Goal: Check status: Check status

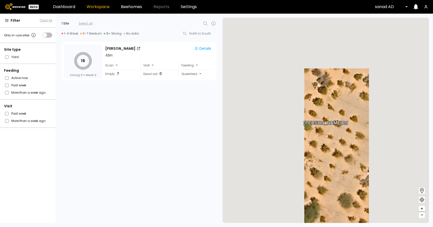
click at [385, 7] on div at bounding box center [389, 7] width 29 height 5
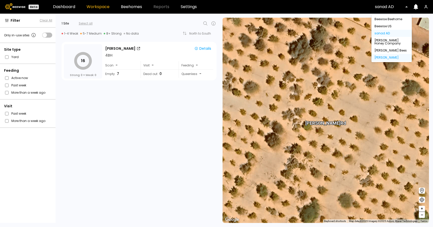
click at [382, 57] on div "[PERSON_NAME]" at bounding box center [392, 57] width 34 height 3
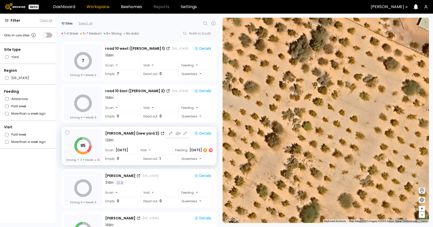
click at [137, 140] on div "12 BH" at bounding box center [159, 140] width 108 height 5
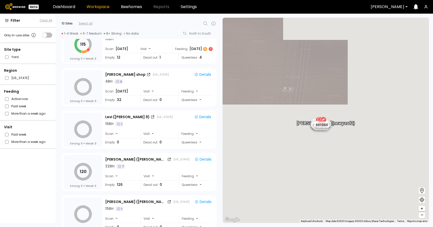
scroll to position [112, 0]
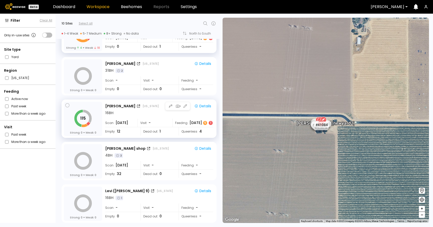
click at [146, 112] on div "16 BH" at bounding box center [159, 112] width 108 height 5
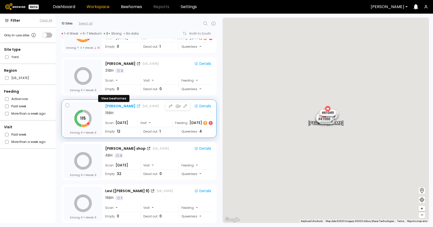
click at [116, 106] on div "[PERSON_NAME]" at bounding box center [120, 106] width 30 height 5
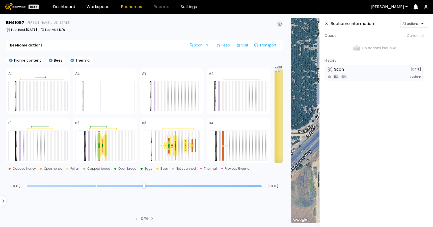
drag, startPoint x: 260, startPoint y: 187, endPoint x: 268, endPoint y: 177, distance: 12.0
click at [262, 185] on input "range" at bounding box center [144, 186] width 235 height 2
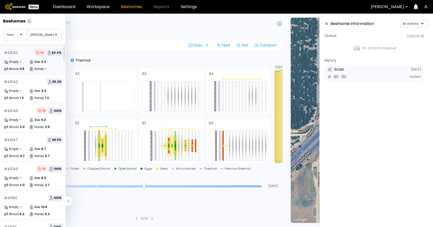
click at [23, 70] on div "0.5" at bounding box center [22, 68] width 5 height 3
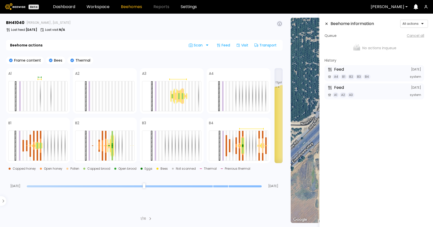
drag, startPoint x: 260, startPoint y: 186, endPoint x: 320, endPoint y: 202, distance: 61.7
click at [262, 187] on input "range" at bounding box center [144, 186] width 235 height 2
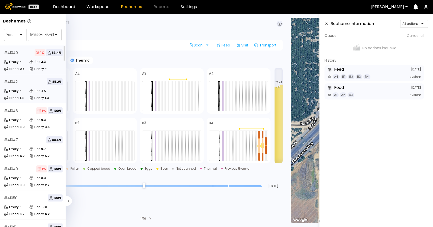
click at [21, 88] on div "# 41042 85.2 % Empty - Bee 4.0 Brood 1.3 Honey 1.3" at bounding box center [33, 88] width 67 height 29
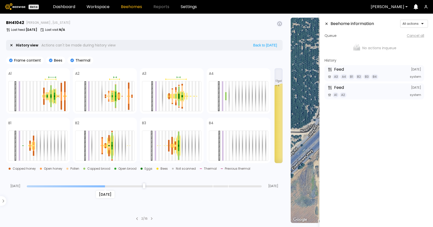
drag, startPoint x: 260, startPoint y: 187, endPoint x: 104, endPoint y: 185, distance: 156.5
click at [104, 185] on input "range" at bounding box center [144, 186] width 235 height 2
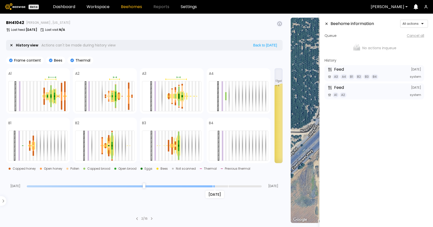
drag, startPoint x: 104, startPoint y: 187, endPoint x: 234, endPoint y: 185, distance: 129.5
click at [234, 185] on input "range" at bounding box center [144, 186] width 235 height 2
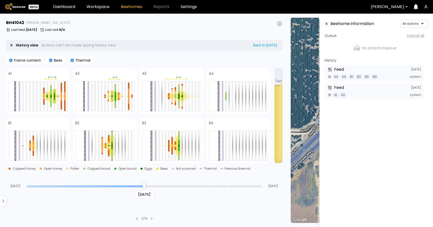
drag, startPoint x: 238, startPoint y: 185, endPoint x: 178, endPoint y: 170, distance: 61.2
click at [178, 185] on input "range" at bounding box center [144, 186] width 235 height 2
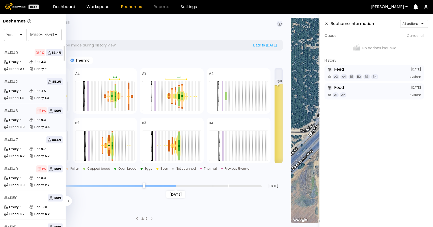
click at [38, 120] on div "Bee" at bounding box center [34, 119] width 11 height 5
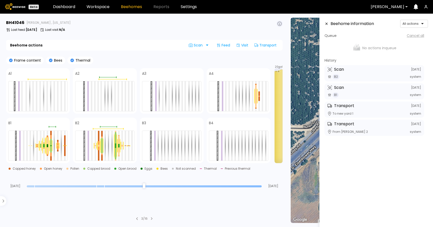
drag, startPoint x: 260, startPoint y: 186, endPoint x: 267, endPoint y: 180, distance: 8.8
click at [262, 185] on input "range" at bounding box center [144, 186] width 235 height 2
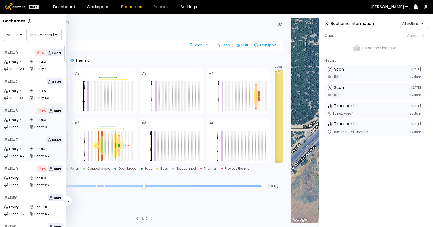
click at [34, 148] on div "Bee" at bounding box center [34, 148] width 11 height 5
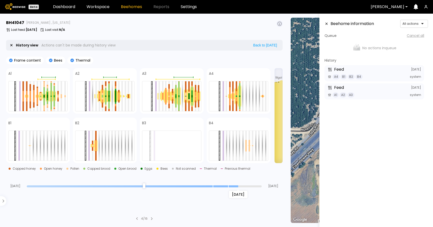
type input "*"
drag, startPoint x: 261, startPoint y: 186, endPoint x: 259, endPoint y: 180, distance: 6.3
click at [258, 185] on input "range" at bounding box center [144, 186] width 235 height 2
